Goal: Find specific page/section: Find specific page/section

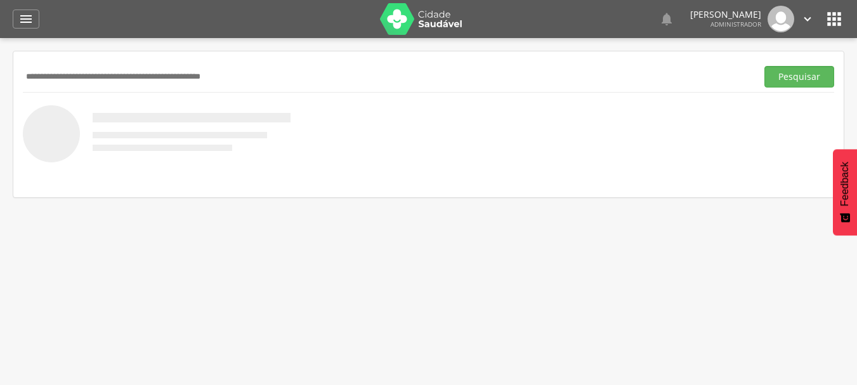
click at [134, 76] on input "text" at bounding box center [387, 77] width 729 height 22
type input "******"
click at [764, 66] on button "Pesquisar" at bounding box center [799, 77] width 70 height 22
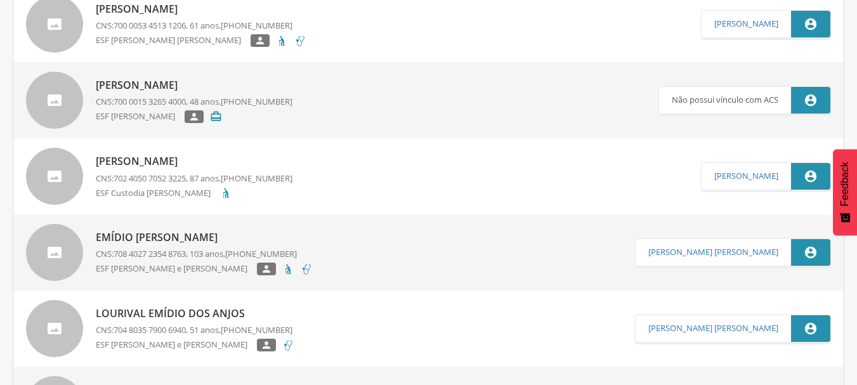
scroll to position [571, 0]
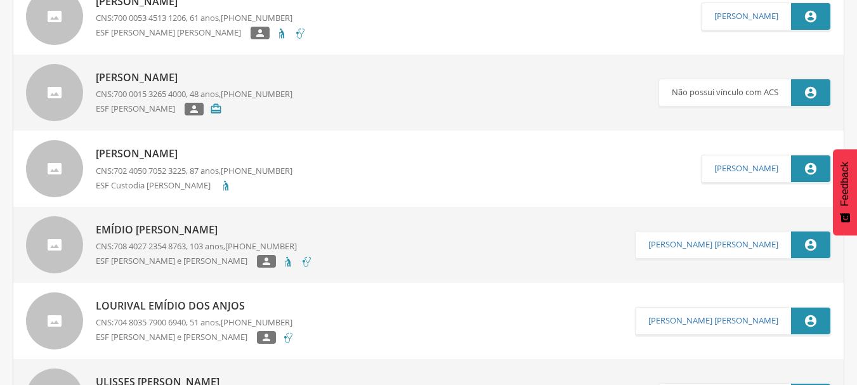
click at [206, 152] on p "[PERSON_NAME]" at bounding box center [194, 153] width 197 height 15
type input "**********"
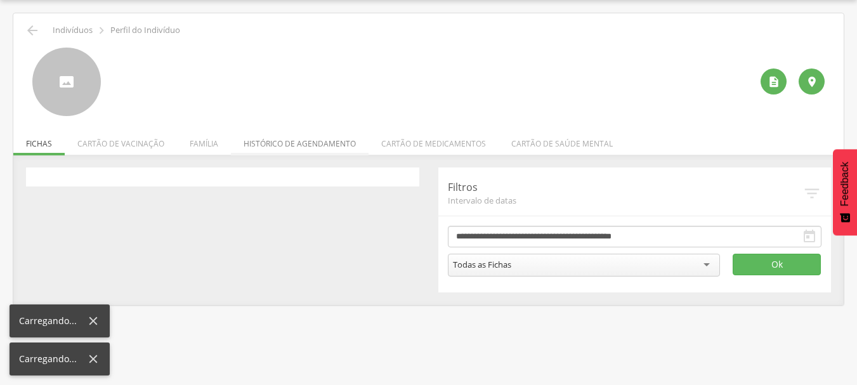
scroll to position [38, 0]
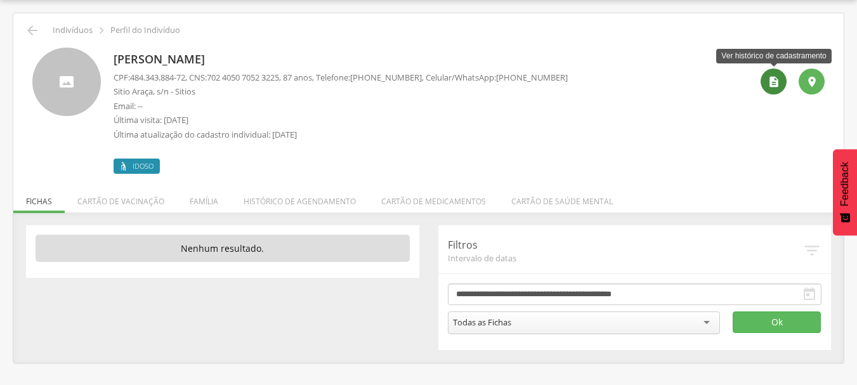
click at [776, 87] on icon "" at bounding box center [773, 81] width 13 height 13
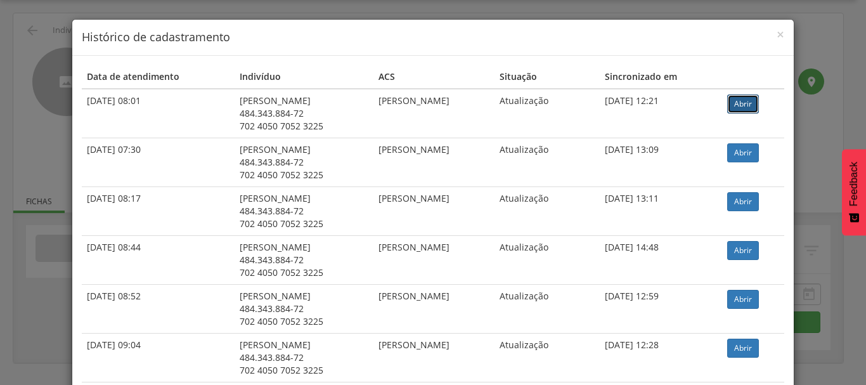
click at [746, 107] on link "Abrir" at bounding box center [743, 103] width 32 height 19
click at [777, 32] on span "×" at bounding box center [781, 34] width 8 height 18
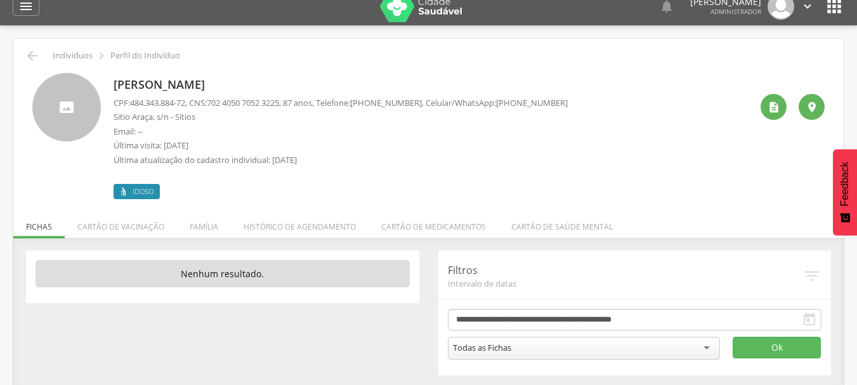
scroll to position [0, 0]
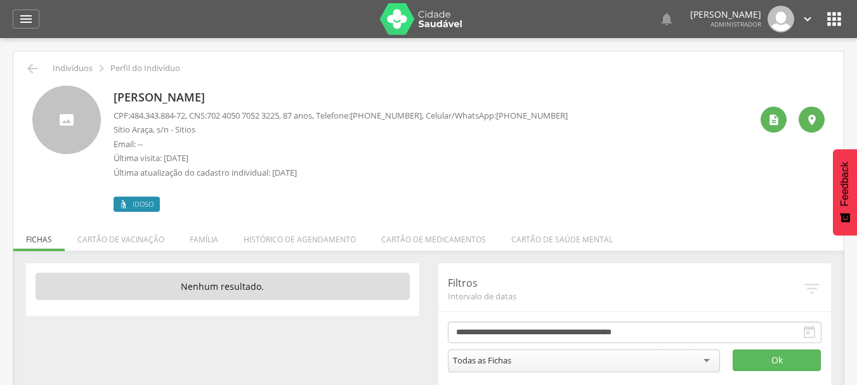
click at [806, 20] on icon "" at bounding box center [807, 19] width 14 height 14
drag, startPoint x: 732, startPoint y: 74, endPoint x: 686, endPoint y: 75, distance: 46.3
click at [731, 74] on link "Sair" at bounding box center [763, 73] width 100 height 16
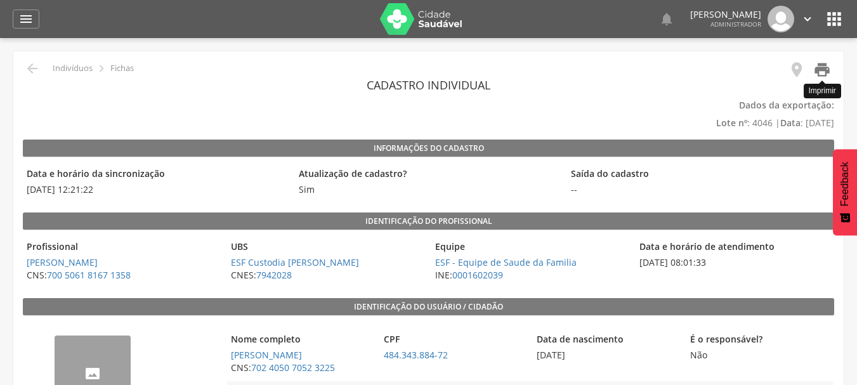
click at [826, 70] on icon "" at bounding box center [822, 70] width 18 height 18
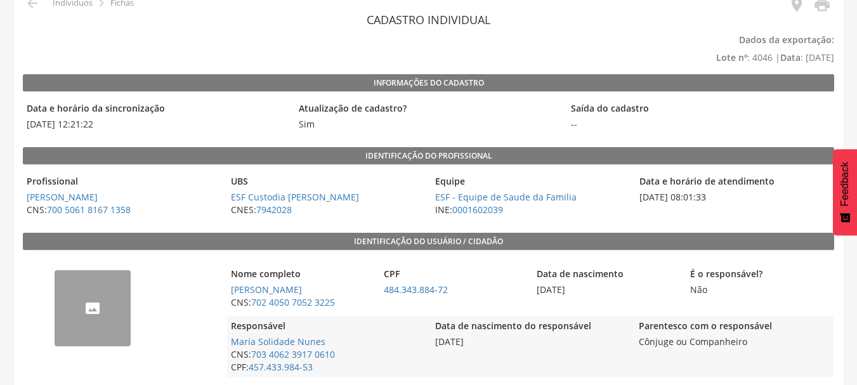
scroll to position [380, 0]
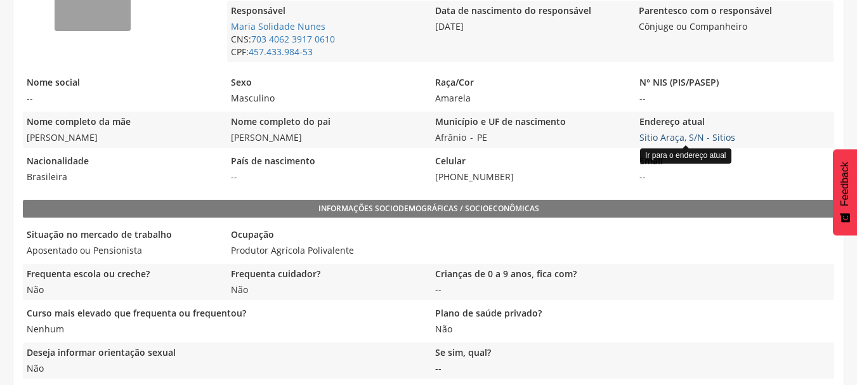
click at [697, 135] on link "Sitio Araça, S/N - Sitios" at bounding box center [687, 137] width 96 height 12
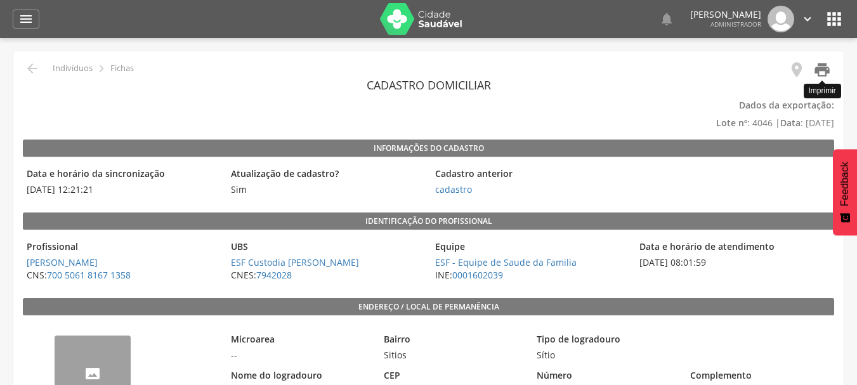
click at [821, 72] on icon "" at bounding box center [822, 70] width 18 height 18
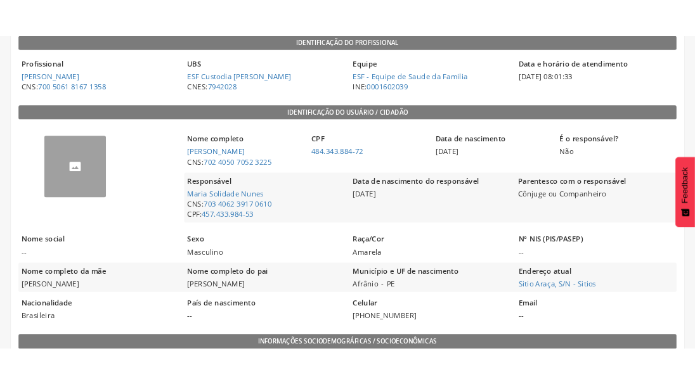
scroll to position [190, 0]
